Goal: Transaction & Acquisition: Book appointment/travel/reservation

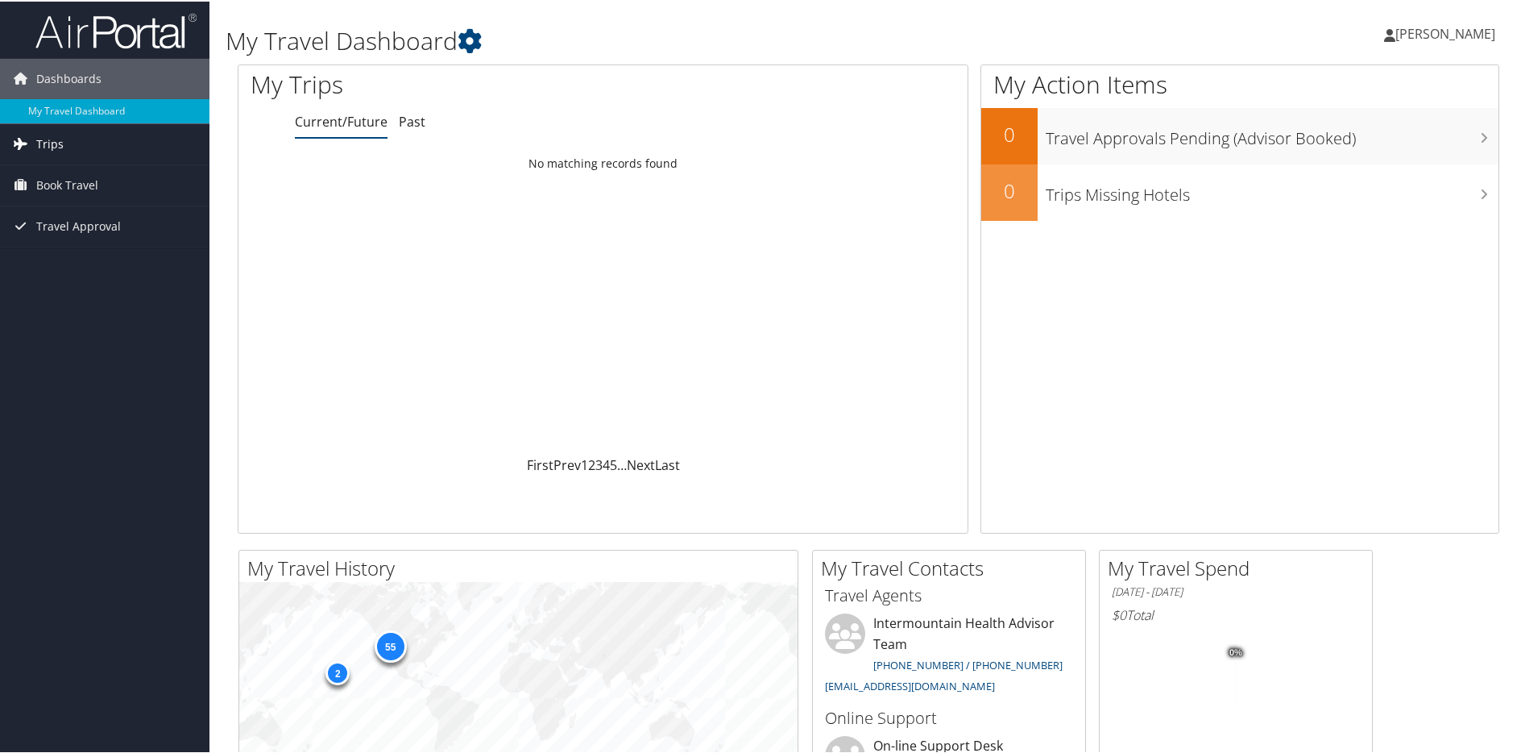
click at [64, 144] on link "Trips" at bounding box center [104, 142] width 209 height 40
click at [89, 176] on link "Current/Future Trips" at bounding box center [104, 175] width 209 height 24
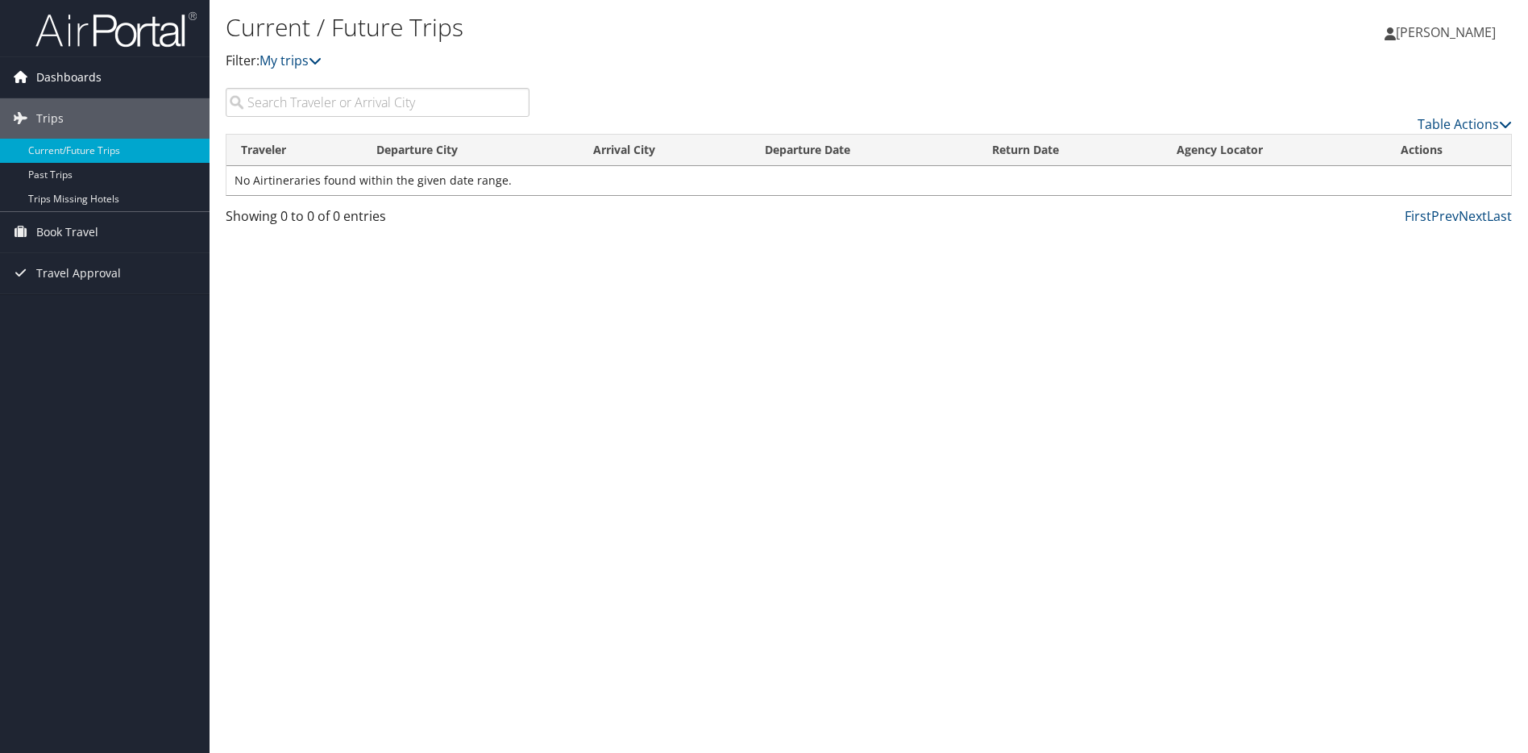
click at [71, 83] on span "Dashboards" at bounding box center [68, 77] width 65 height 40
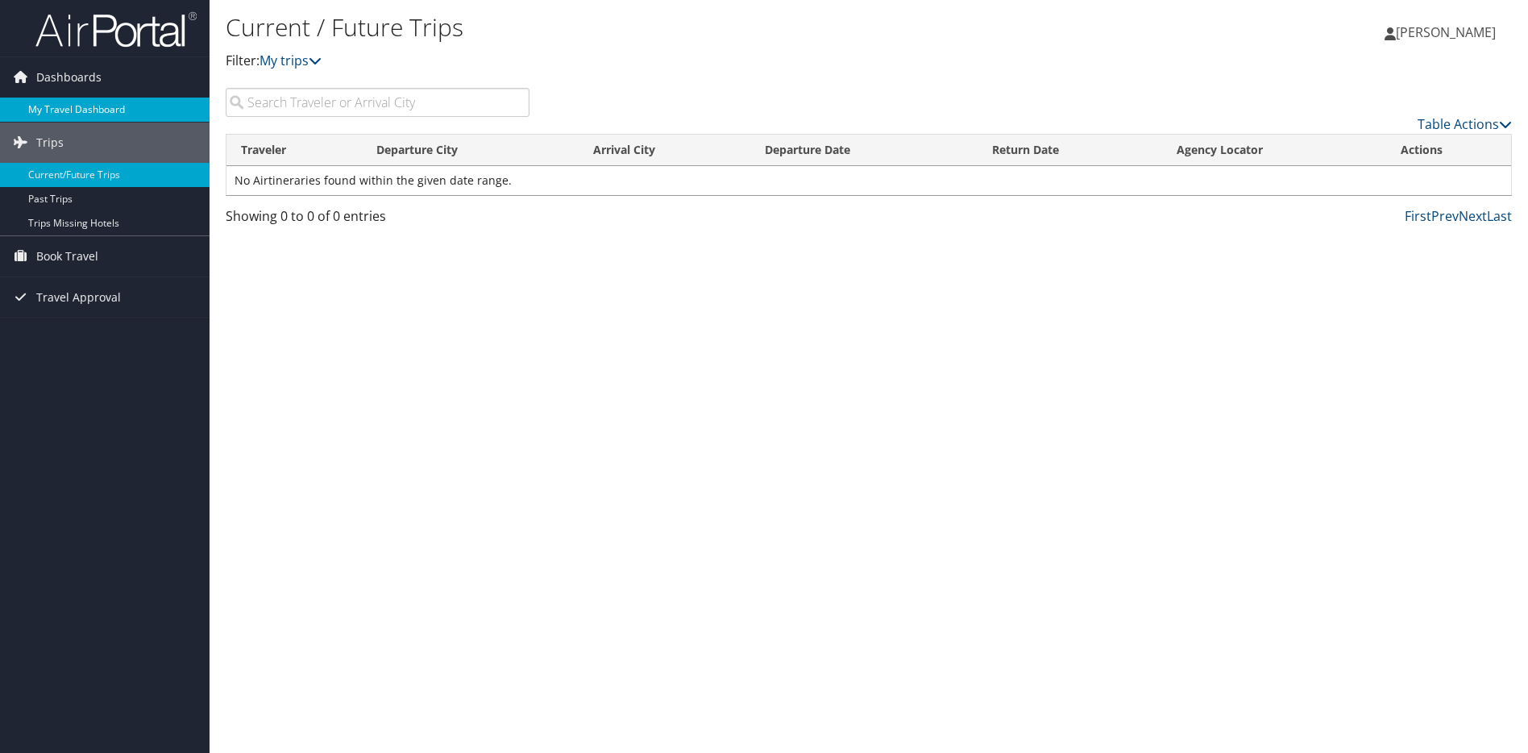
click at [78, 113] on link "My Travel Dashboard" at bounding box center [104, 109] width 209 height 24
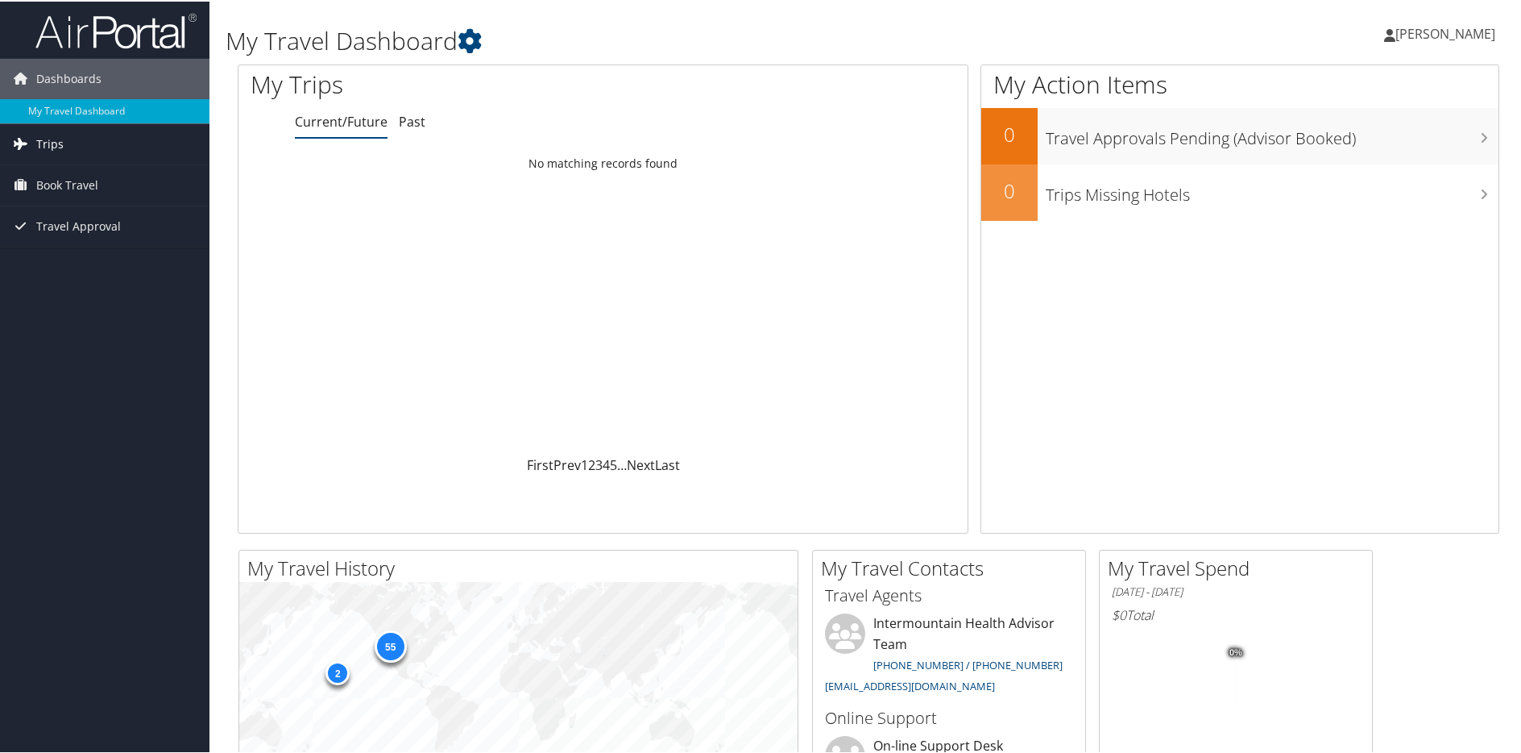
click at [60, 146] on span "Trips" at bounding box center [49, 142] width 27 height 40
click at [48, 148] on span "Trips" at bounding box center [49, 142] width 27 height 40
click at [56, 197] on link "Past Trips" at bounding box center [104, 199] width 209 height 24
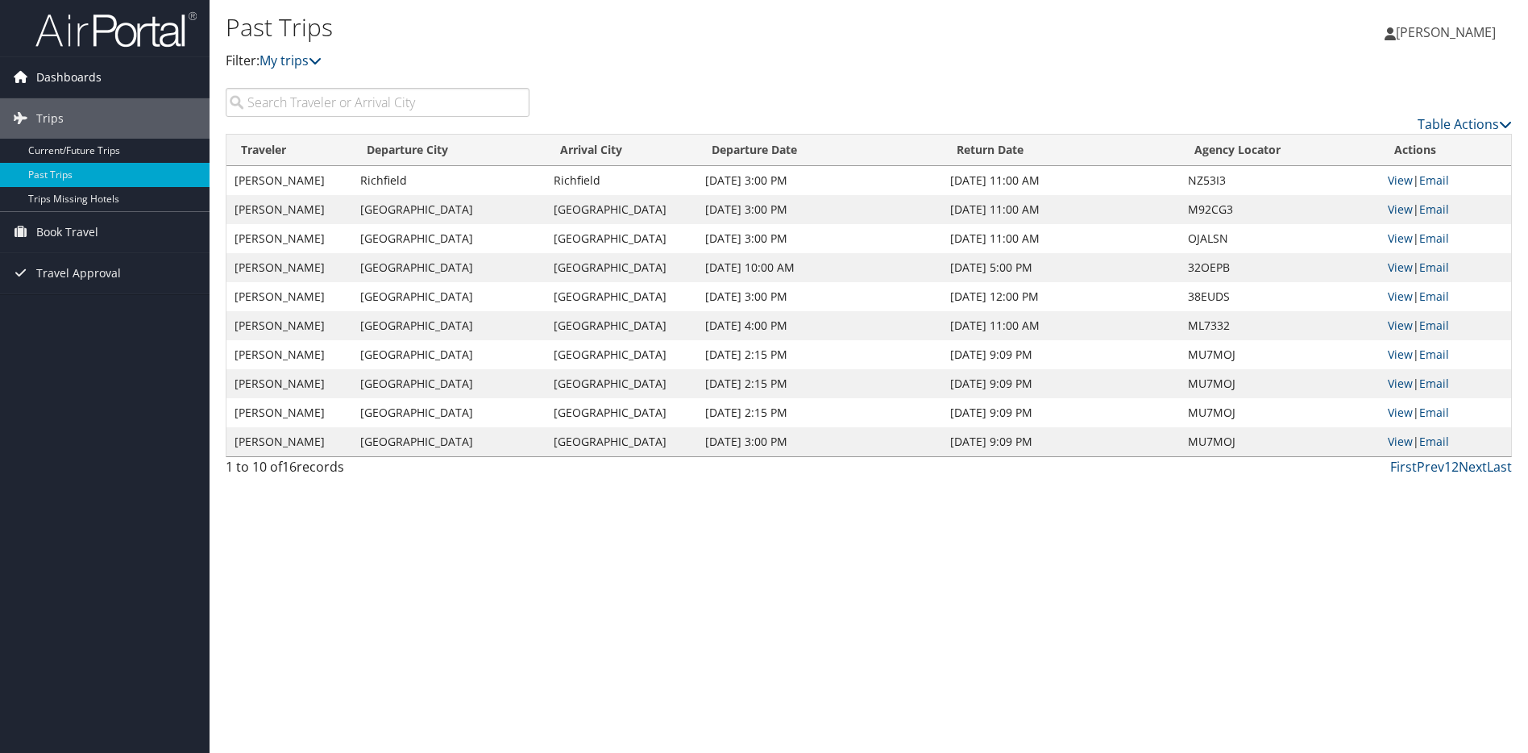
click at [96, 76] on span "Dashboards" at bounding box center [68, 77] width 65 height 40
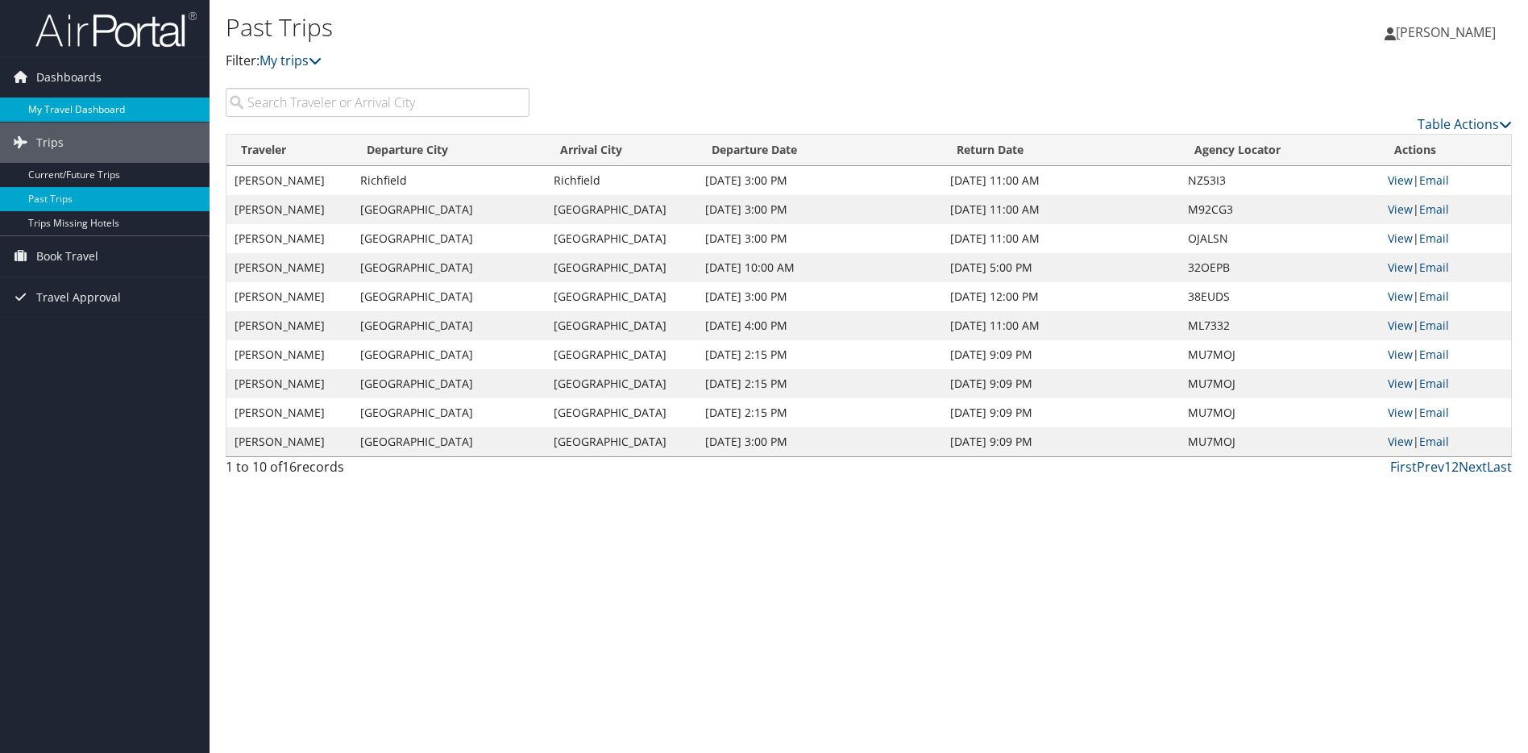
click at [103, 108] on link "My Travel Dashboard" at bounding box center [104, 109] width 209 height 24
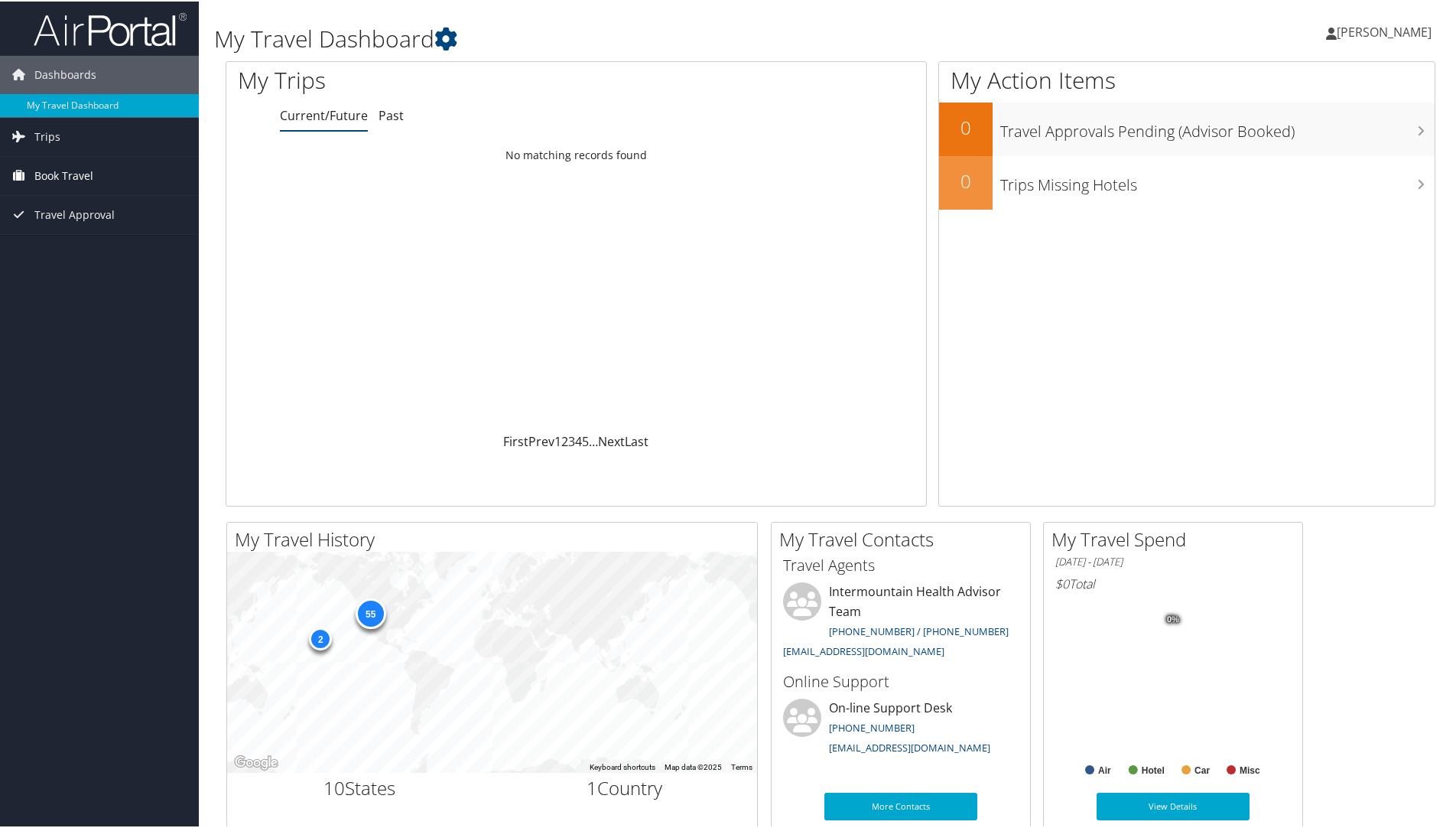
click at [57, 167] on span "Book Travel" at bounding box center [64, 175] width 59 height 38
click at [69, 245] on link "Book/Manage Online Trips" at bounding box center [99, 251] width 198 height 23
